Goal: Check status: Check status

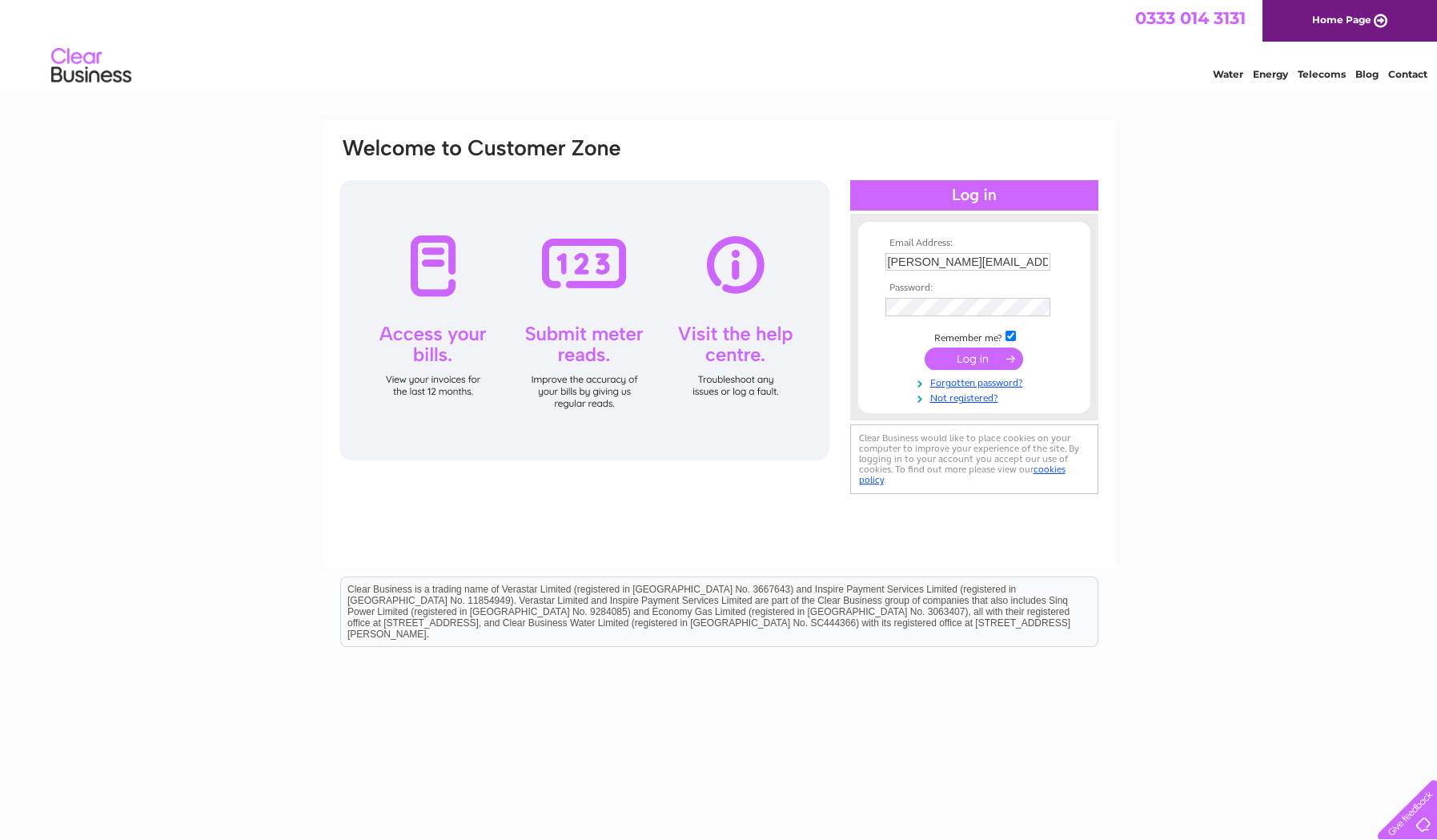
click at [972, 362] on input "submit" at bounding box center [974, 358] width 98 height 23
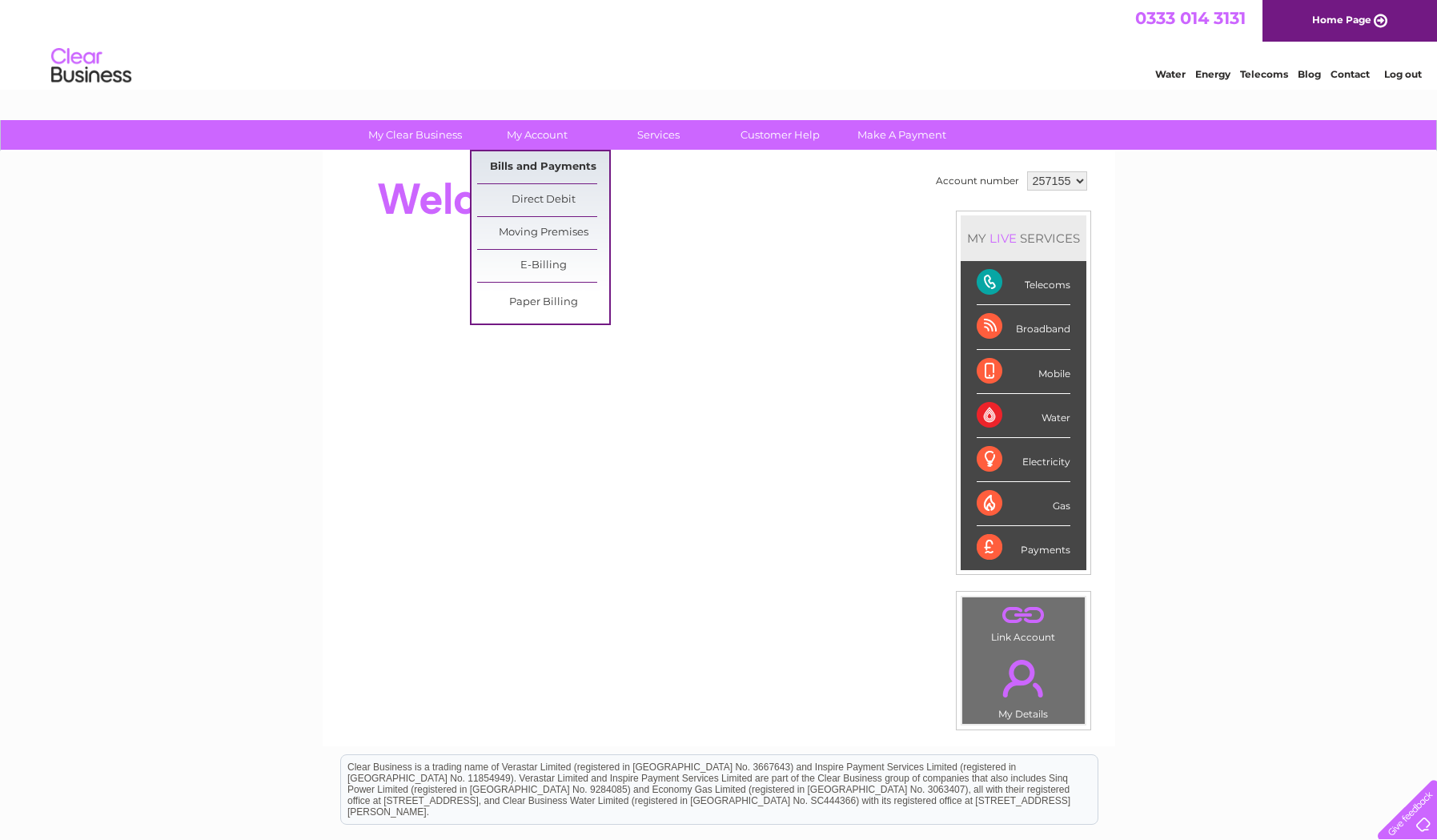
click at [546, 161] on link "Bills and Payments" at bounding box center [543, 168] width 132 height 32
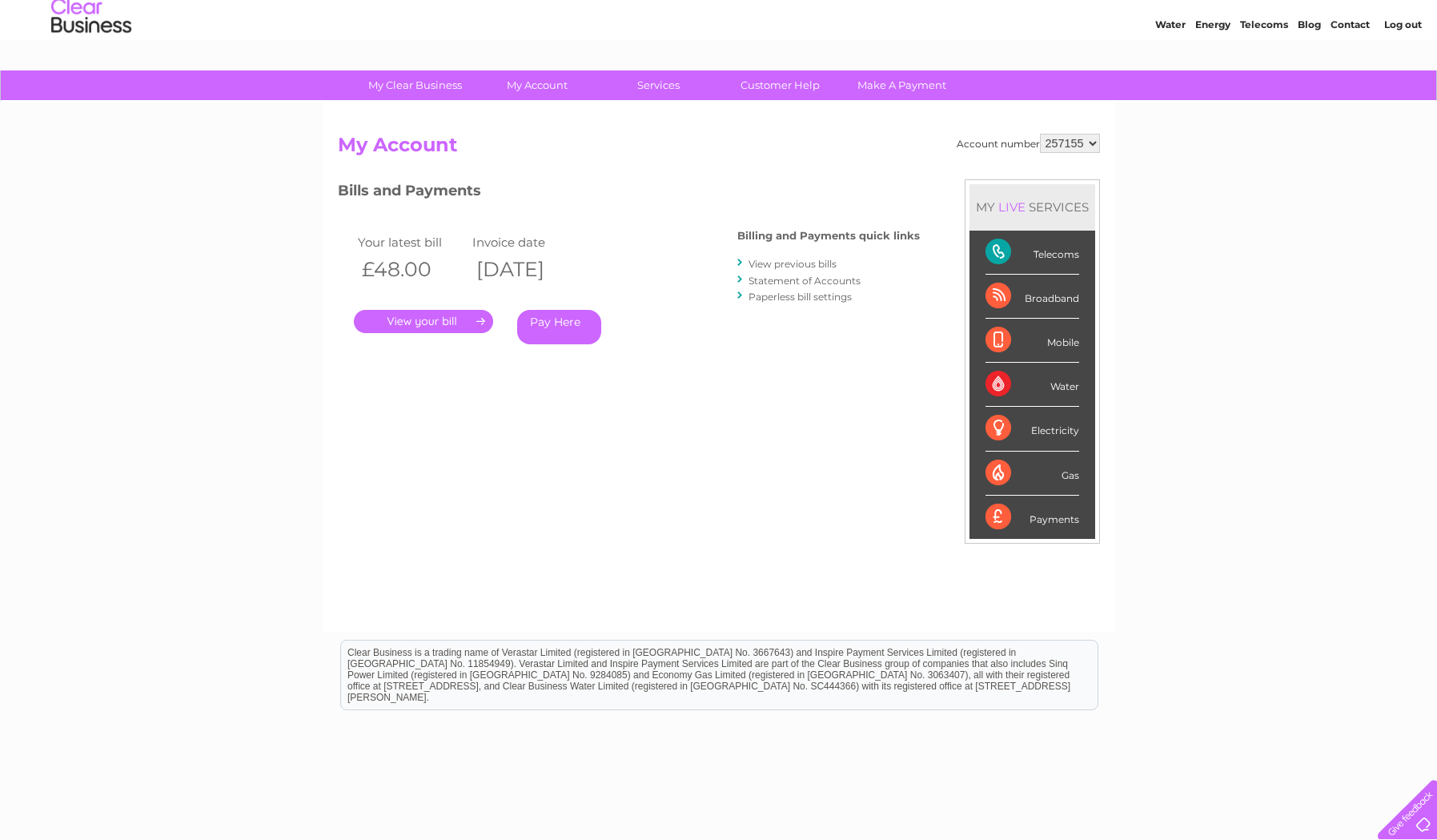
scroll to position [50, 0]
click at [774, 265] on link "View previous bills" at bounding box center [792, 263] width 88 height 12
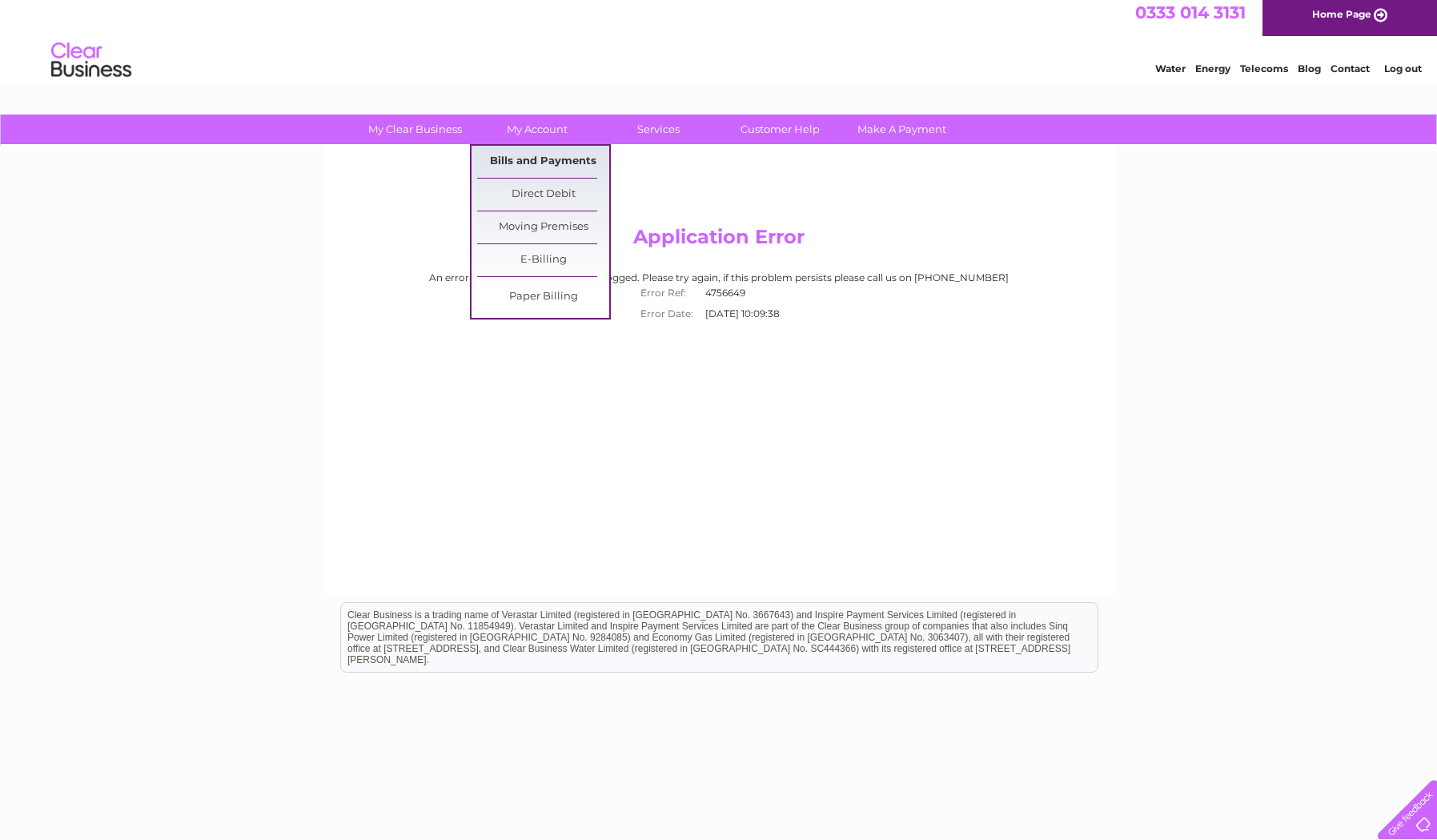
scroll to position [10, 1]
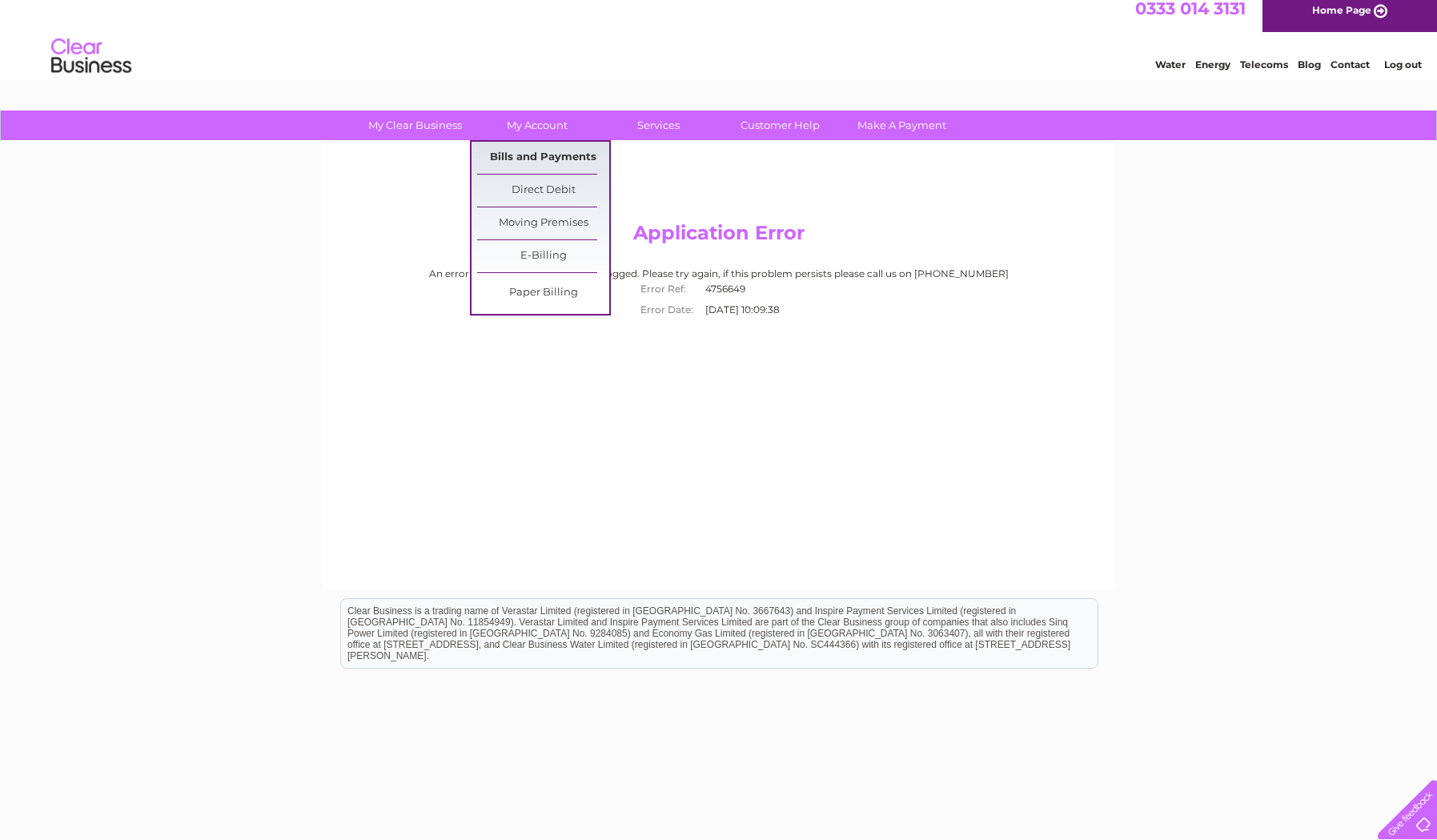
click at [536, 159] on link "Bills and Payments" at bounding box center [543, 158] width 132 height 32
